Goal: Information Seeking & Learning: Learn about a topic

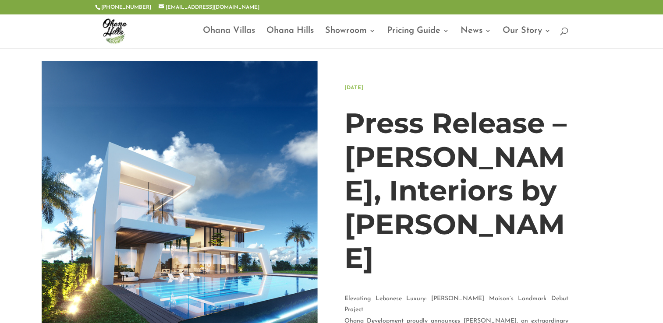
click at [263, 162] on img at bounding box center [180, 250] width 277 height 379
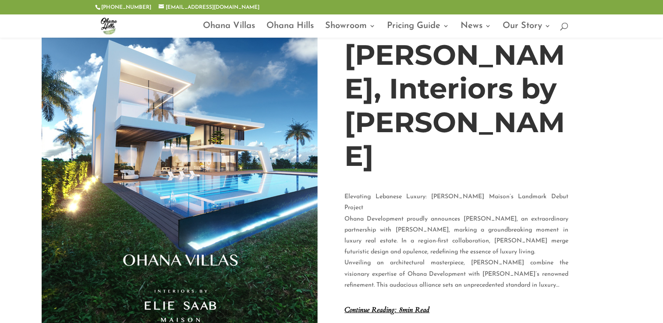
scroll to position [88, 0]
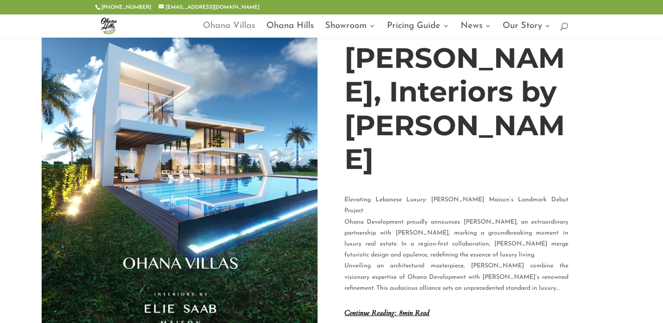
click at [229, 26] on link "Ohana Villas" at bounding box center [229, 30] width 52 height 15
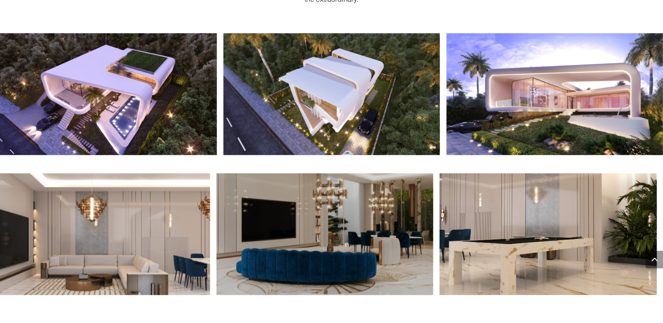
scroll to position [877, 0]
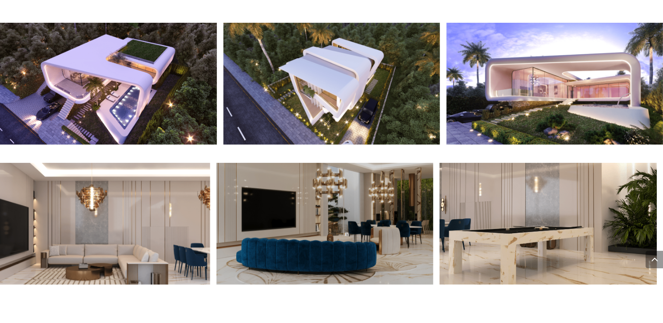
click at [570, 88] on img at bounding box center [555, 84] width 217 height 122
click at [559, 85] on img at bounding box center [555, 84] width 217 height 122
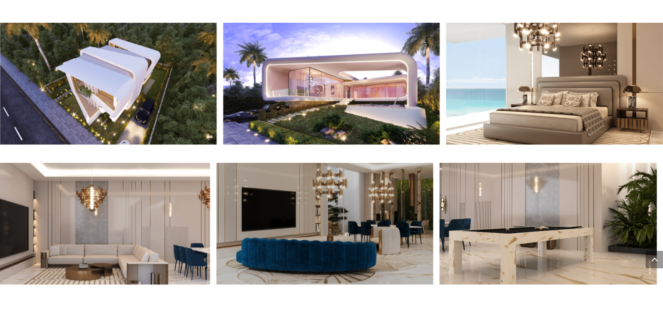
click at [217, 86] on img at bounding box center [108, 84] width 217 height 122
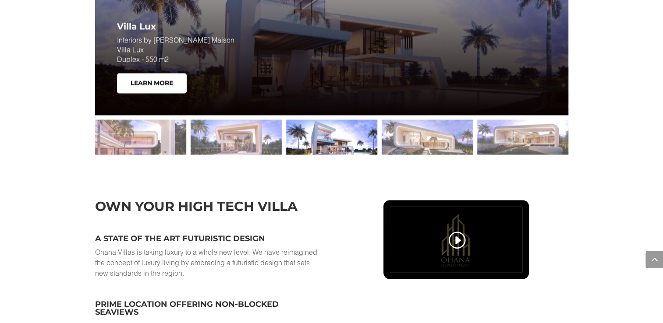
scroll to position [1303, 0]
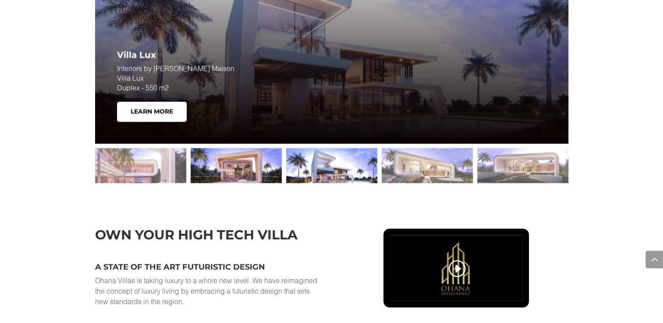
click at [256, 159] on div at bounding box center [236, 165] width 91 height 35
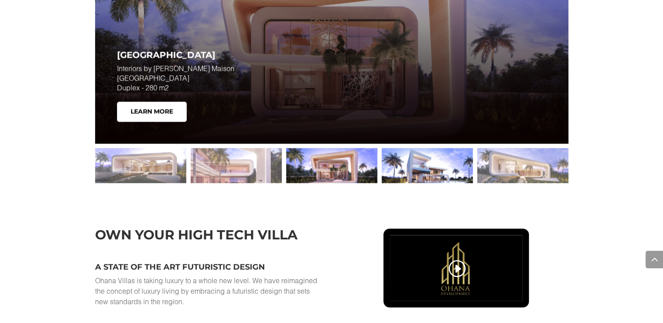
click at [395, 165] on div at bounding box center [427, 165] width 91 height 35
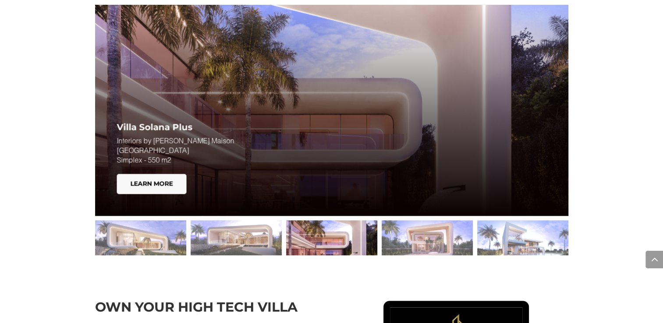
scroll to position [1215, 0]
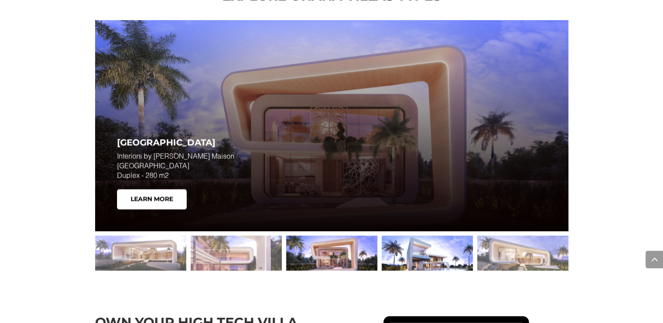
click at [440, 248] on div at bounding box center [427, 253] width 91 height 35
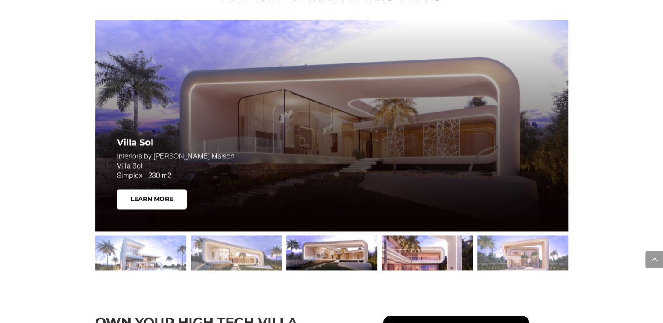
click at [422, 254] on div at bounding box center [427, 253] width 91 height 35
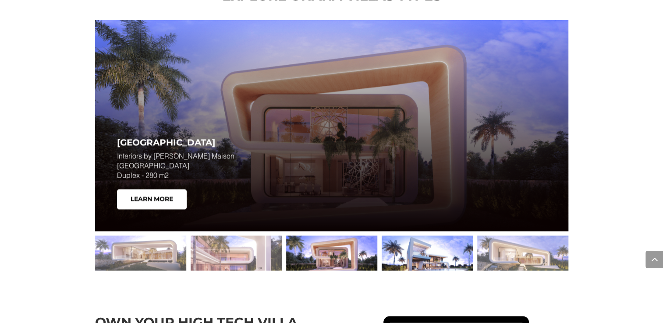
click at [433, 253] on div at bounding box center [427, 253] width 91 height 35
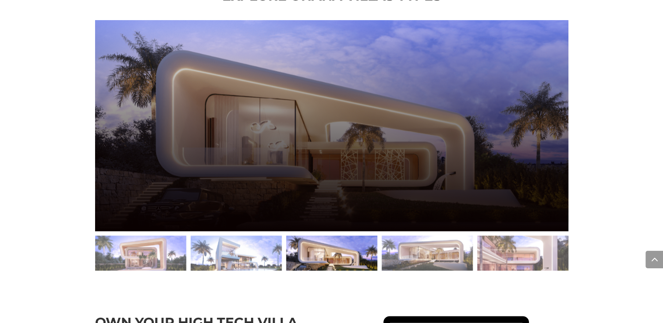
click at [654, 261] on span at bounding box center [655, 260] width 18 height 18
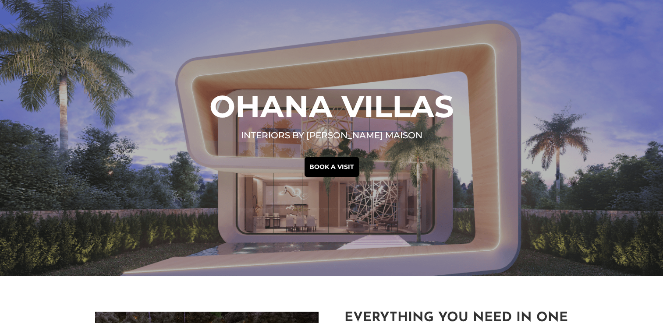
scroll to position [0, 0]
